Goal: Task Accomplishment & Management: Manage account settings

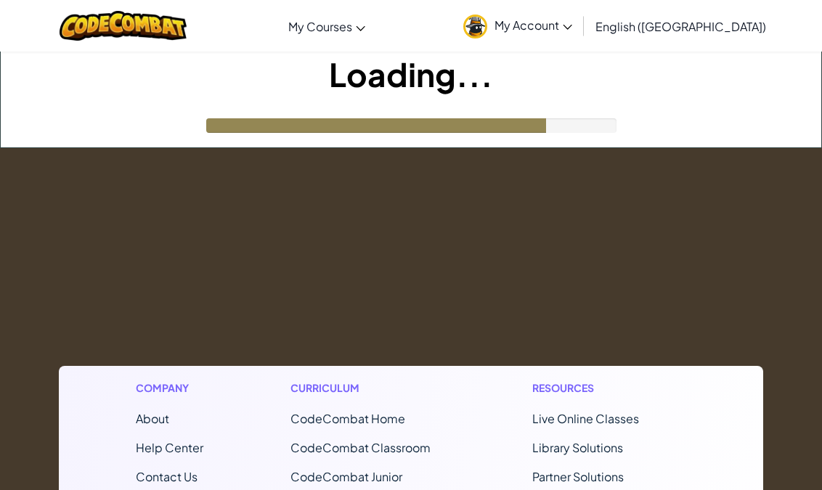
click at [572, 25] on span "My Account" at bounding box center [533, 24] width 78 height 15
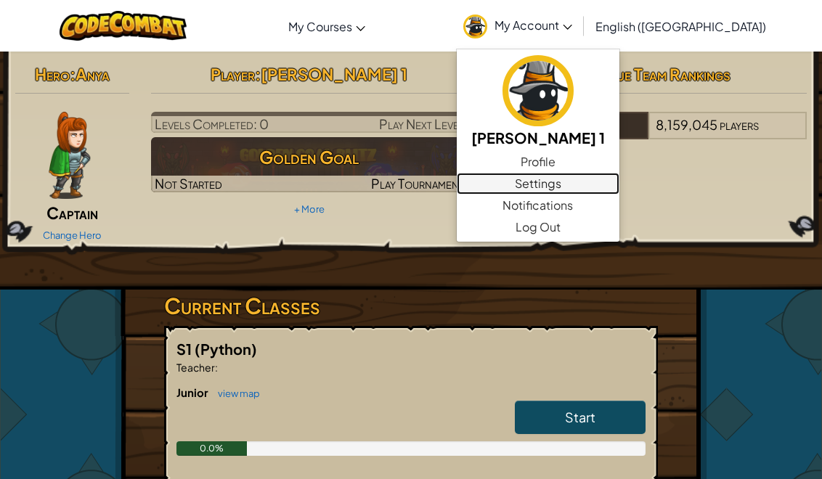
click at [611, 181] on link "Settings" at bounding box center [538, 184] width 163 height 22
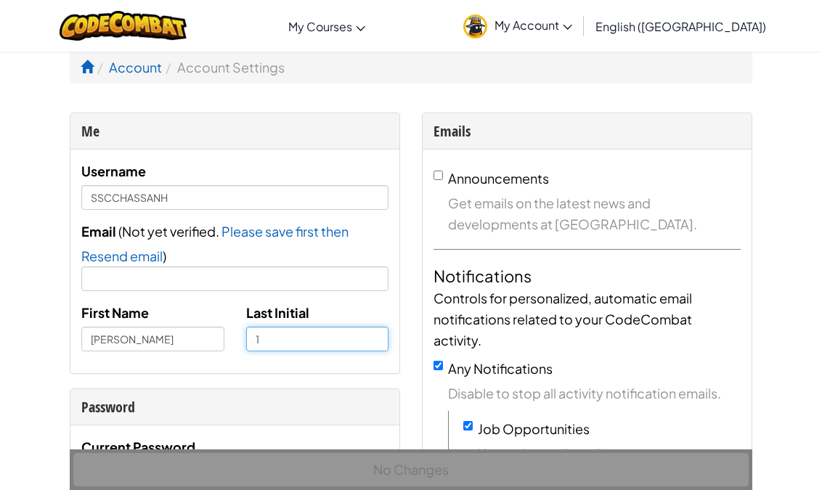
click at [290, 338] on input "1" at bounding box center [317, 339] width 143 height 25
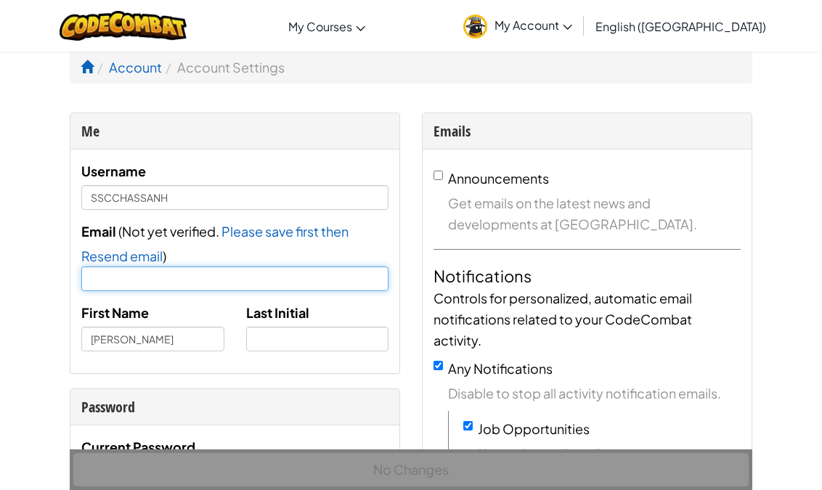
click at [321, 281] on input "Email" at bounding box center [234, 278] width 307 height 25
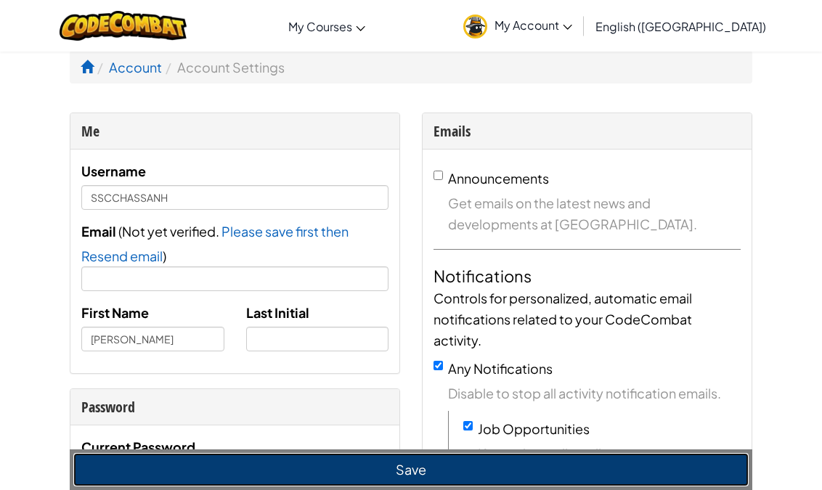
click at [438, 459] on button "Save" at bounding box center [410, 469] width 675 height 33
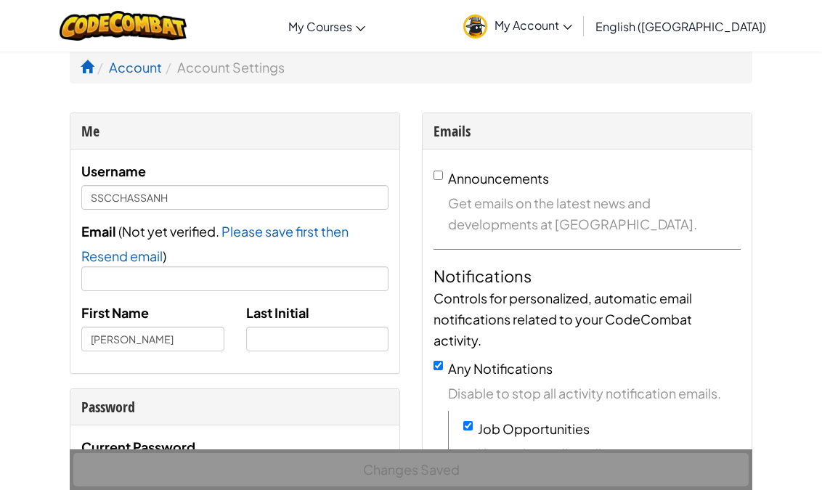
click at [579, 16] on link "My Account" at bounding box center [517, 26] width 123 height 46
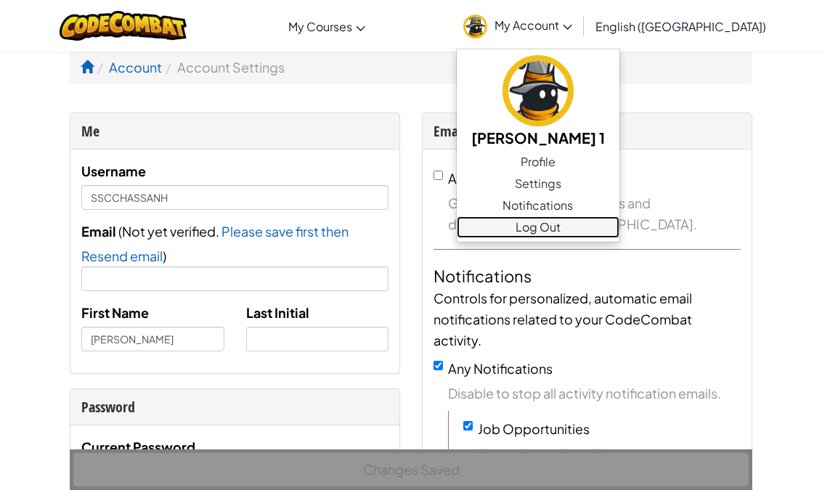
click at [610, 224] on link "Log Out" at bounding box center [538, 227] width 163 height 22
